Goal: Information Seeking & Learning: Learn about a topic

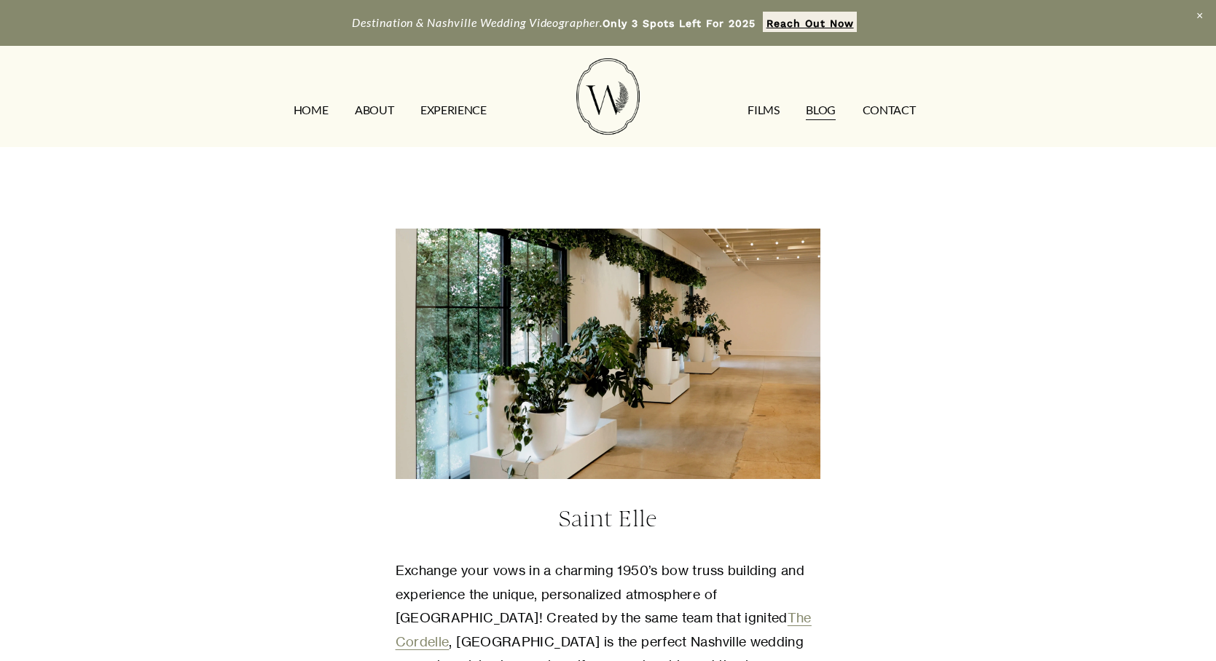
scroll to position [1603, 0]
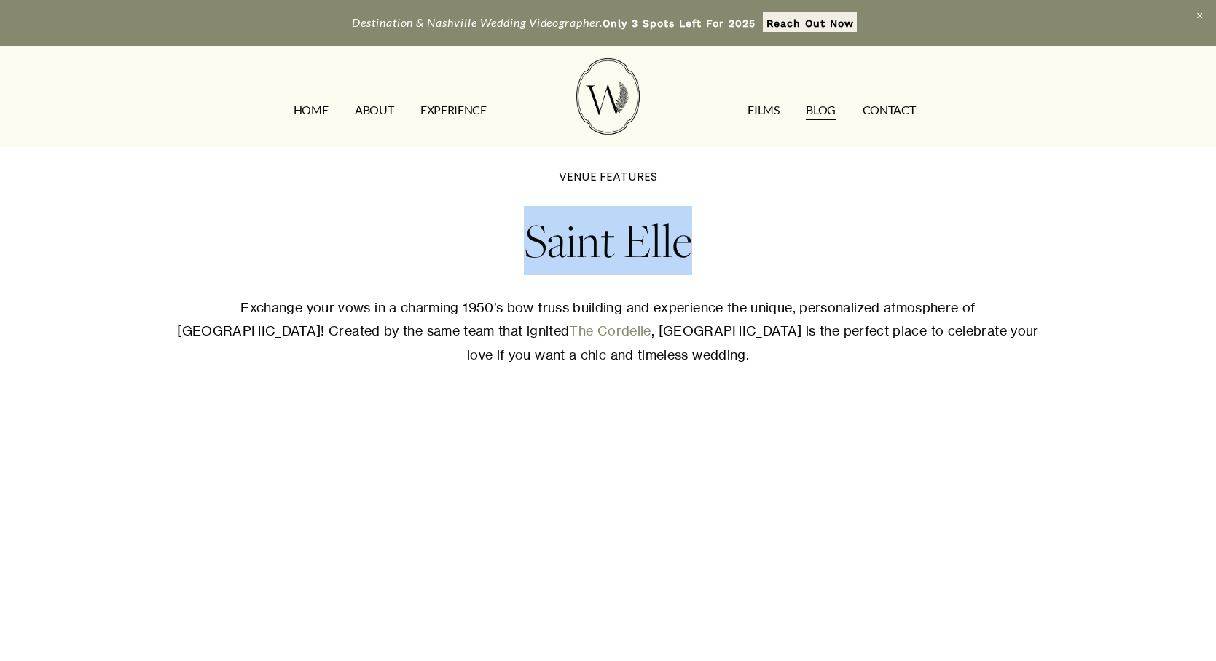
drag, startPoint x: 712, startPoint y: 257, endPoint x: 488, endPoint y: 248, distance: 223.8
click at [488, 248] on h1 "Saint Elle" at bounding box center [608, 240] width 876 height 69
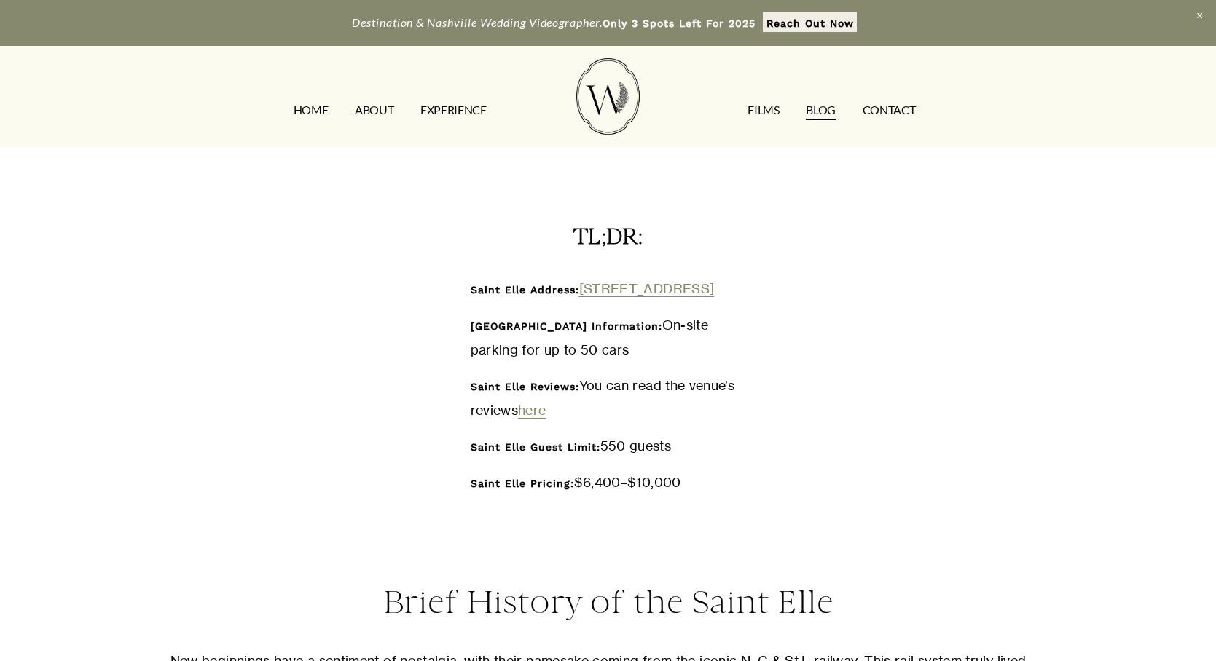
scroll to position [583, 0]
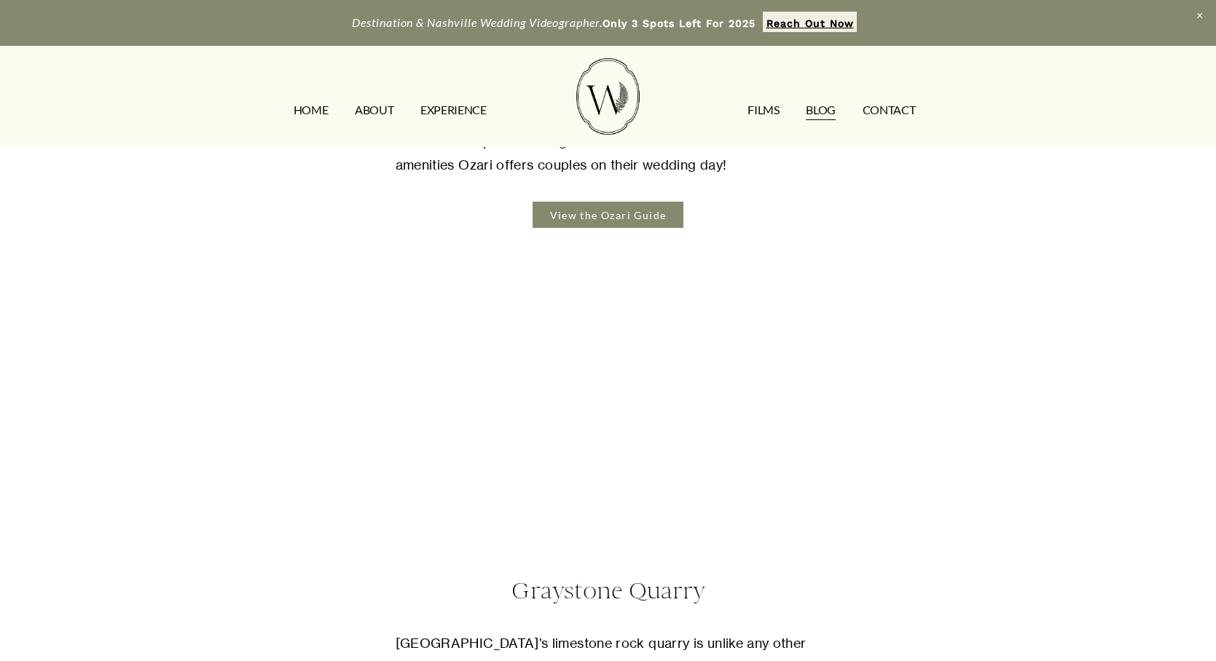
scroll to position [5391, 0]
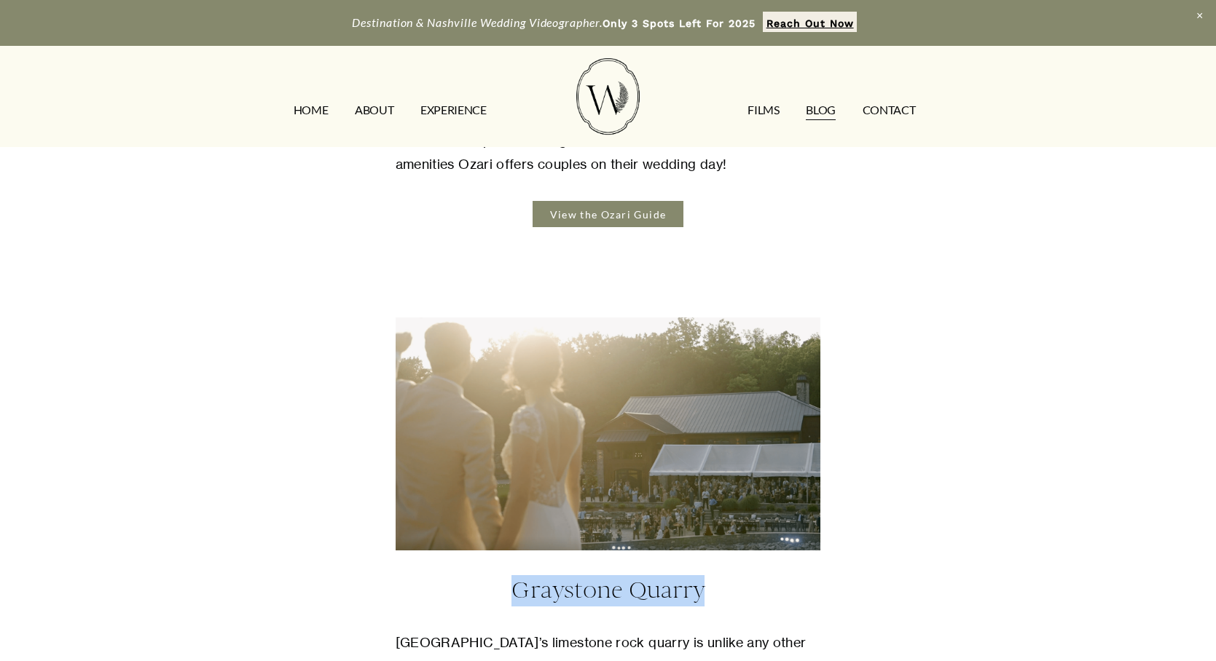
drag, startPoint x: 719, startPoint y: 506, endPoint x: 492, endPoint y: 505, distance: 227.3
click at [492, 576] on h4 "Graystone Quarry" at bounding box center [608, 591] width 425 height 31
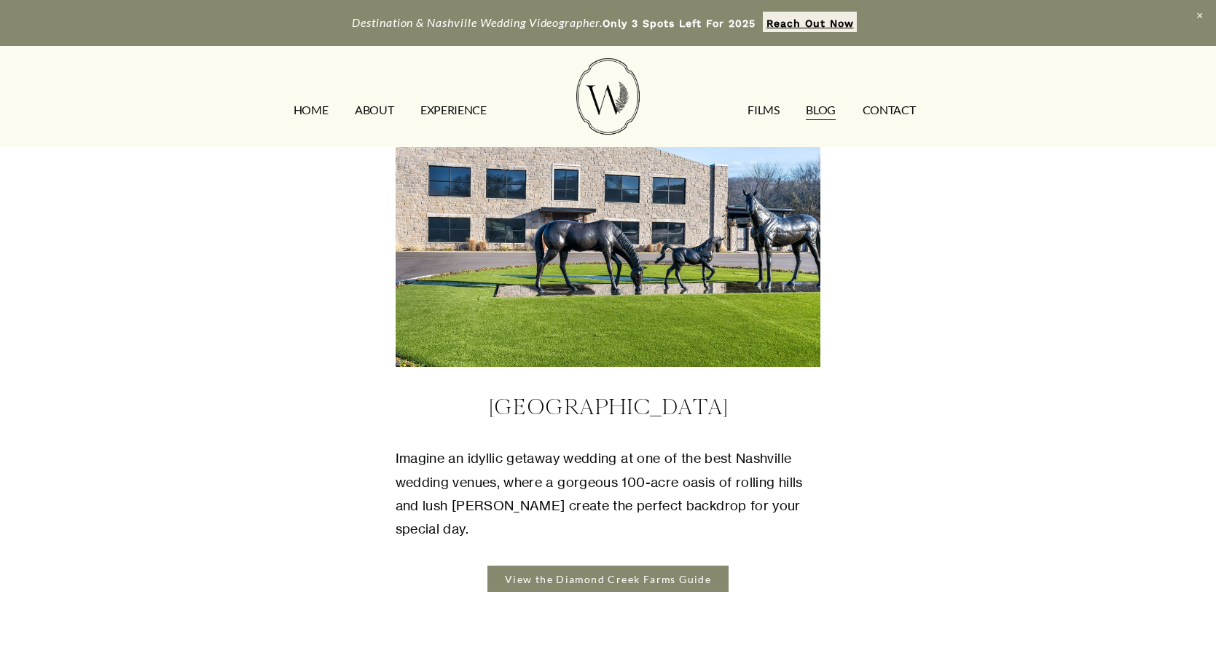
scroll to position [6047, 0]
